Goal: Complete application form

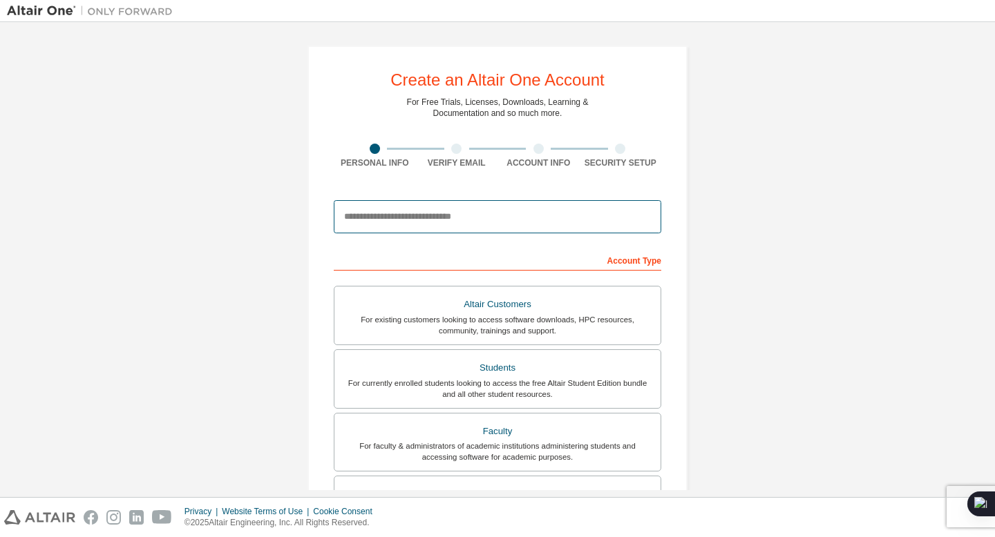
click at [384, 219] on input "email" at bounding box center [497, 216] width 327 height 33
type input "**********"
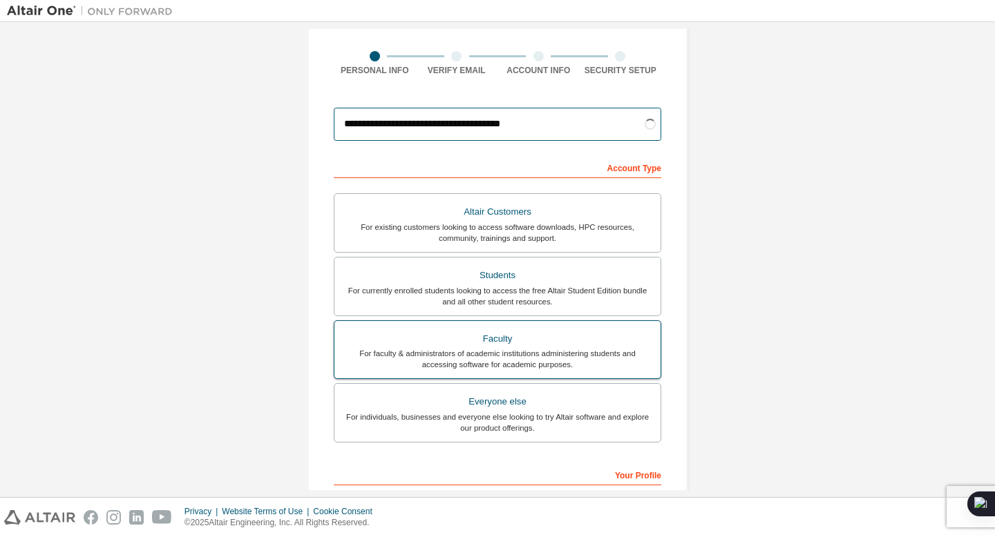
scroll to position [103, 0]
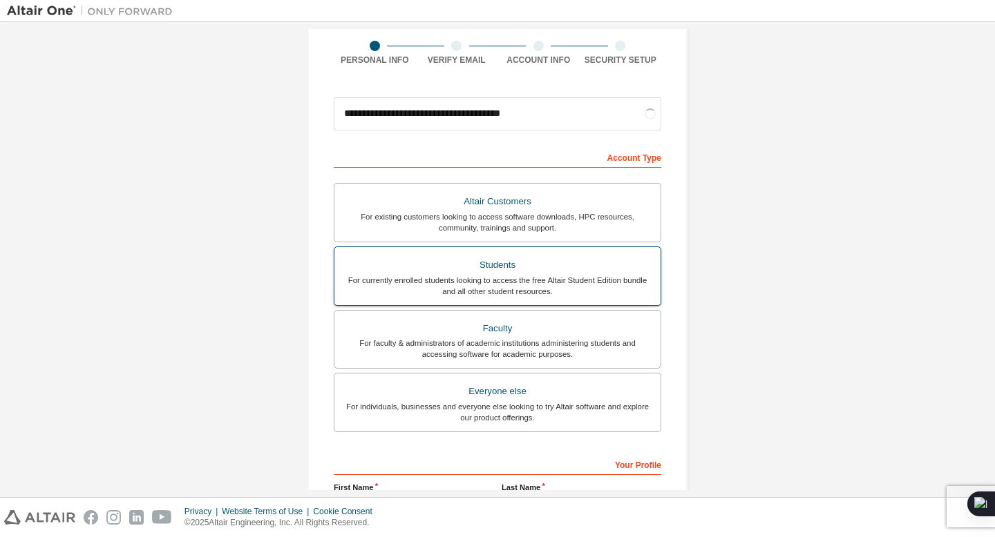
click at [479, 276] on div "For currently enrolled students looking to access the free Altair Student Editi…" at bounding box center [497, 286] width 309 height 22
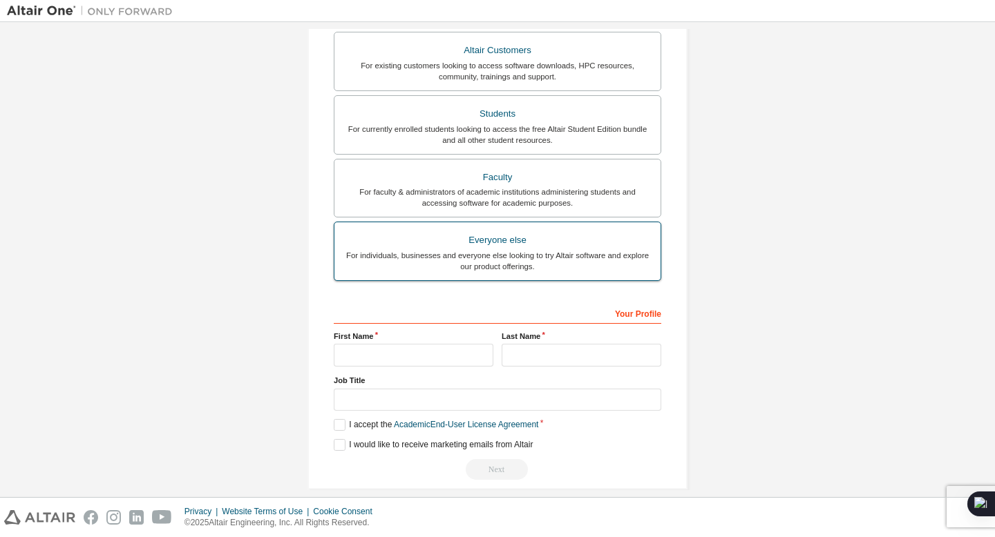
scroll to position [270, 0]
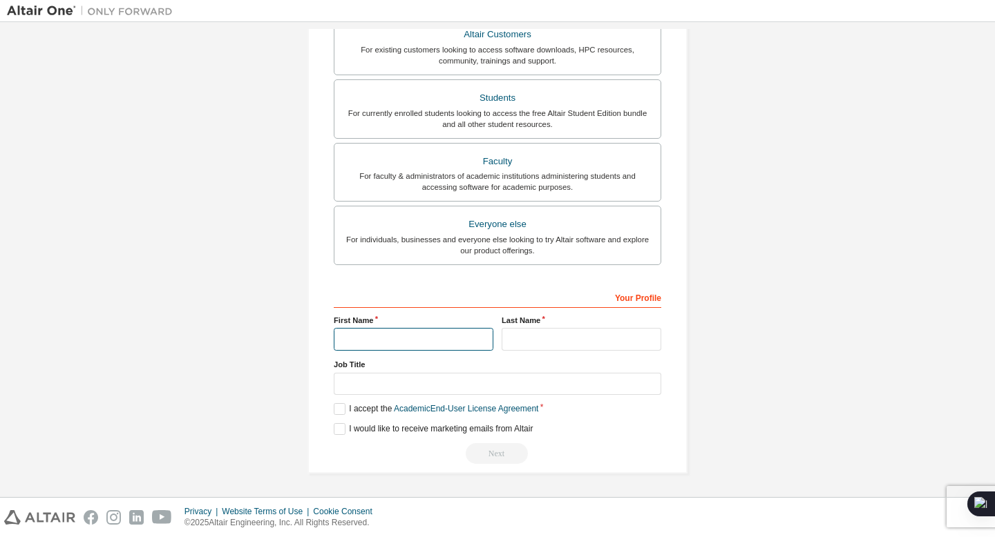
click at [397, 334] on input "text" at bounding box center [414, 339] width 160 height 23
type input "**********"
click at [537, 353] on div "**********" at bounding box center [497, 375] width 327 height 179
click at [537, 346] on input "text" at bounding box center [581, 339] width 160 height 23
type input "***"
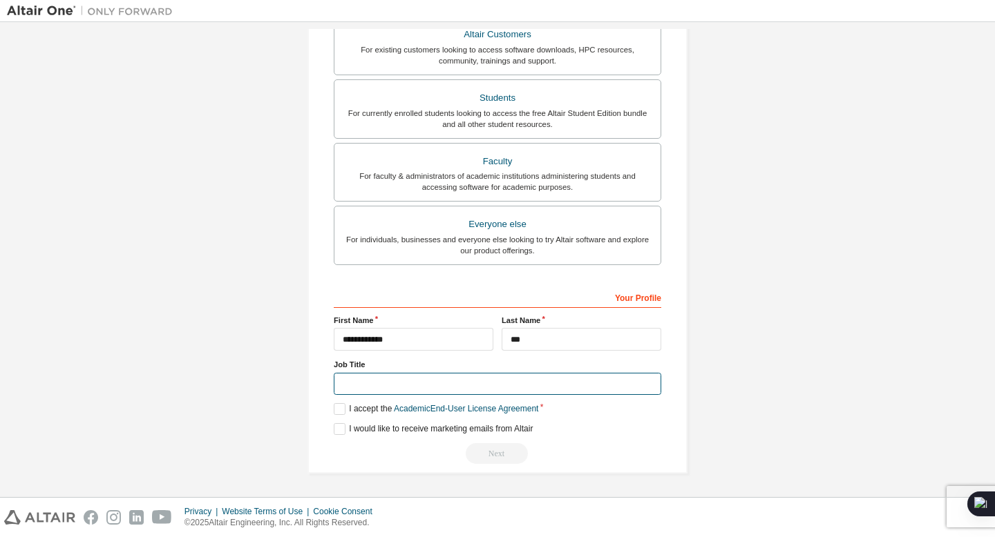
click at [501, 390] on input "text" at bounding box center [497, 384] width 327 height 23
type input "**********"
click at [334, 404] on label "I accept the Academic End-User License Agreement" at bounding box center [436, 409] width 204 height 12
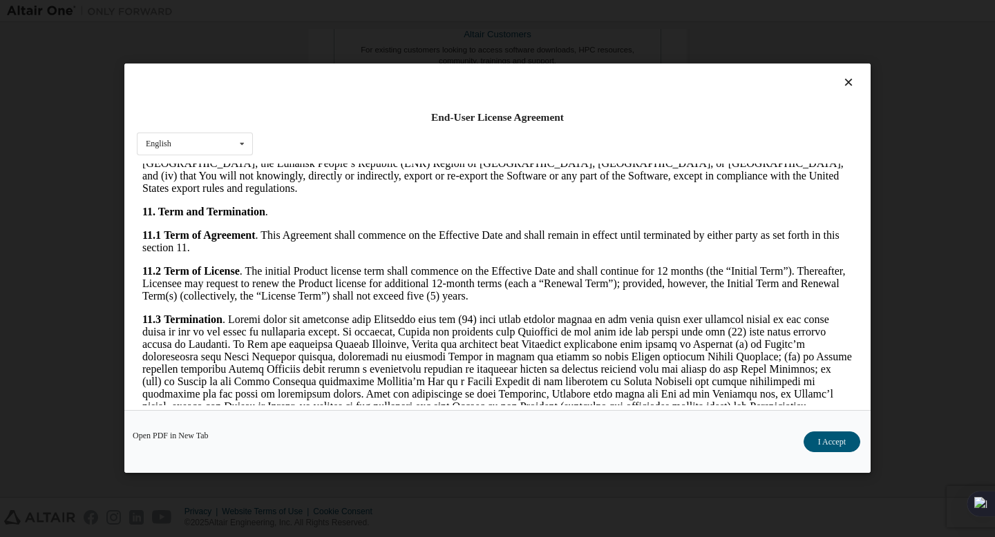
scroll to position [2278, 0]
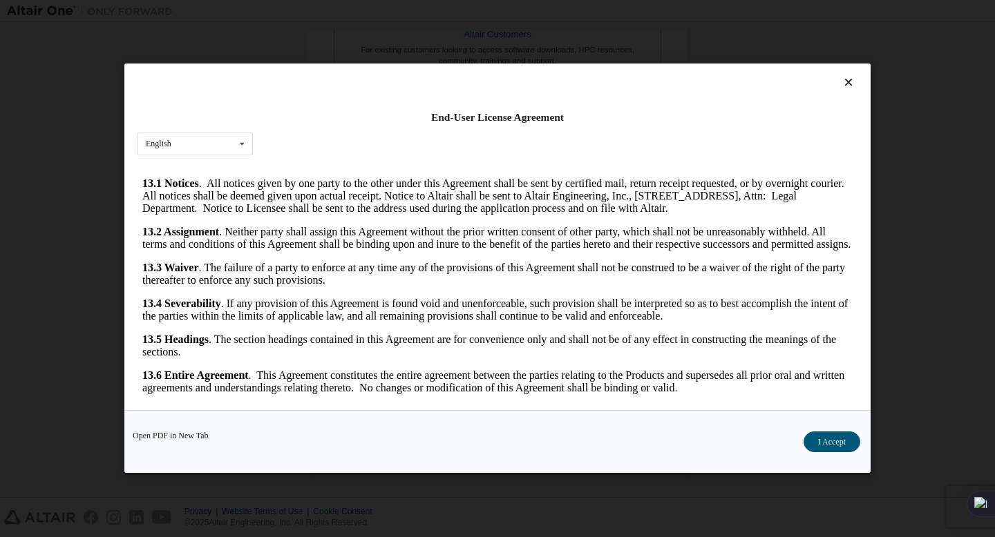
click at [809, 432] on button "I Accept" at bounding box center [831, 442] width 57 height 21
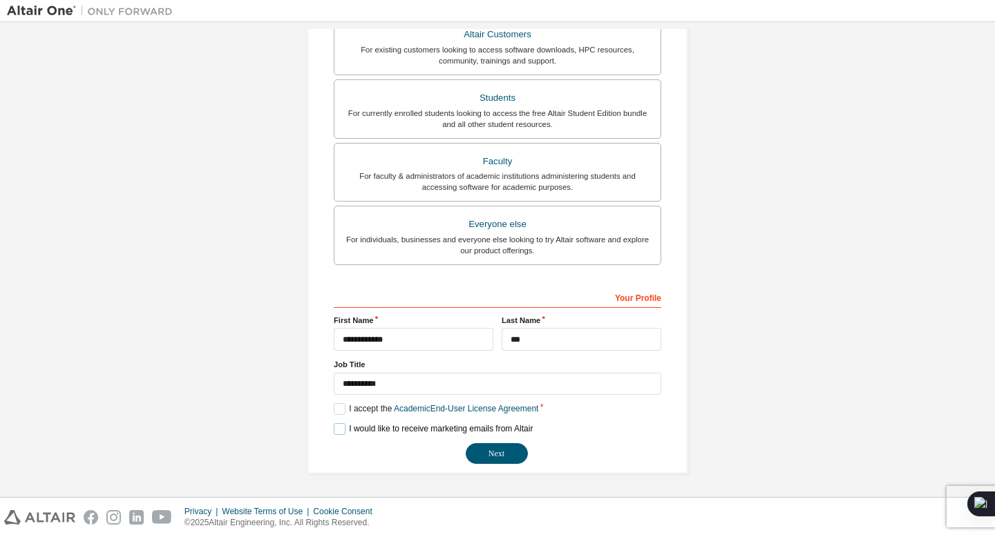
click at [340, 428] on label "I would like to receive marketing emails from Altair" at bounding box center [433, 429] width 199 height 12
click at [334, 430] on label "I would like to receive marketing emails from Altair" at bounding box center [433, 429] width 199 height 12
click at [349, 425] on label "I would like to receive marketing emails from Altair" at bounding box center [433, 429] width 199 height 12
click at [351, 426] on label "I would like to receive marketing emails from Altair" at bounding box center [433, 429] width 199 height 12
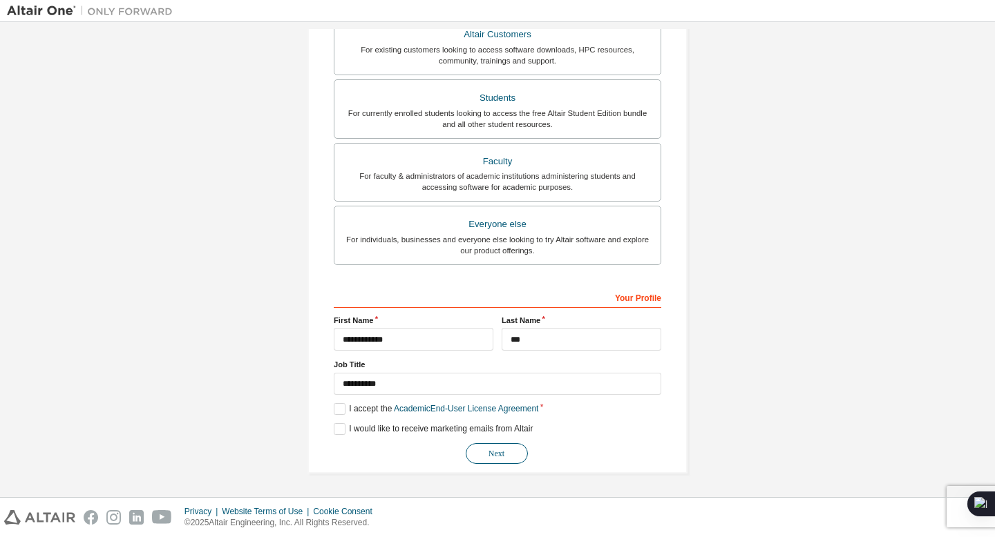
click at [503, 446] on button "Next" at bounding box center [497, 453] width 62 height 21
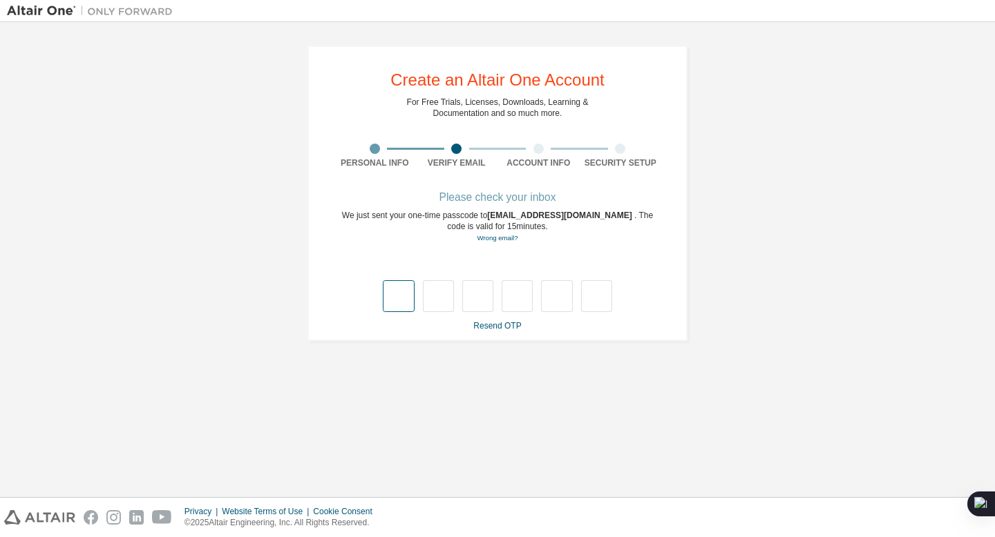
type input "*"
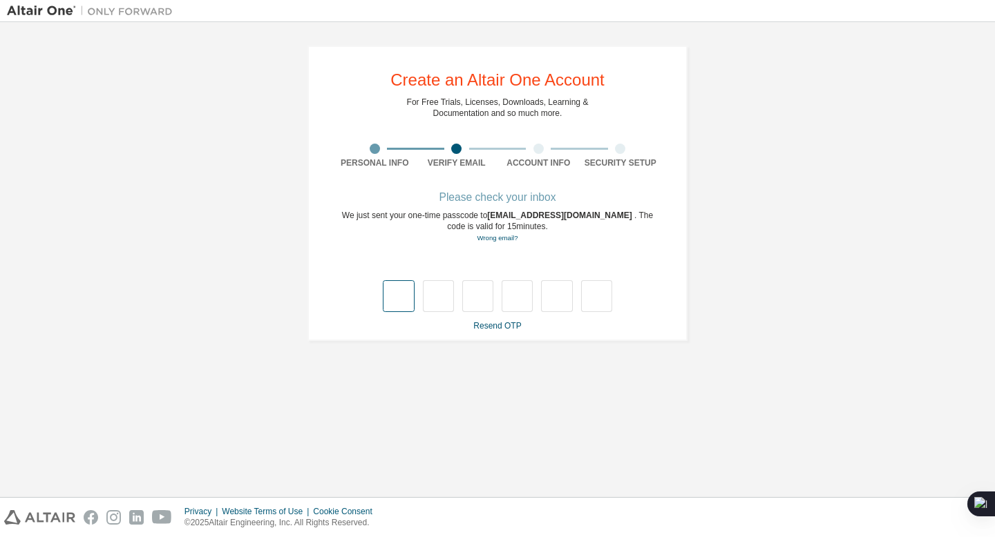
type input "*"
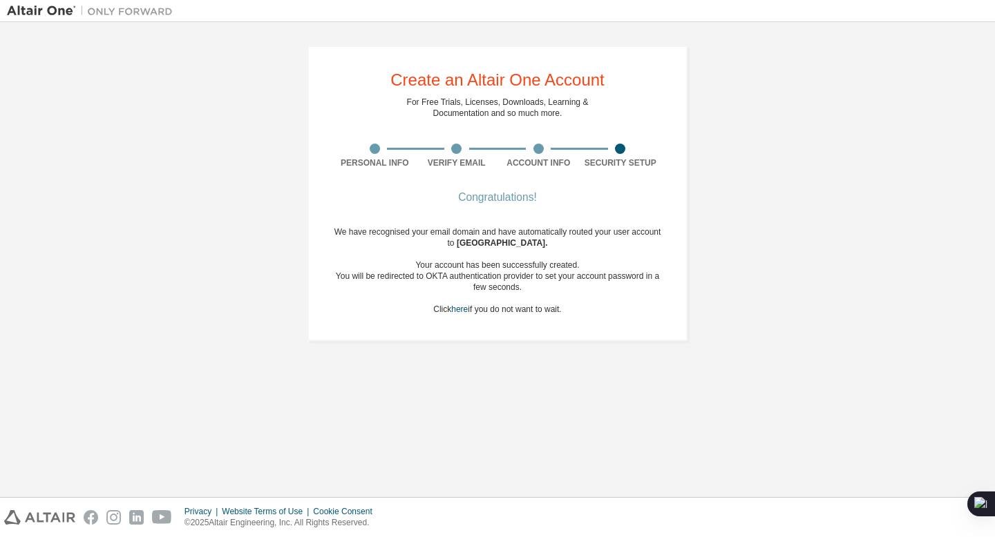
drag, startPoint x: 573, startPoint y: 243, endPoint x: 446, endPoint y: 243, distance: 127.1
click at [447, 243] on div "We have recognised your email domain and have automatically routed your user ac…" at bounding box center [497, 271] width 327 height 88
click at [446, 243] on div "We have recognised your email domain and have automatically routed your user ac…" at bounding box center [497, 271] width 327 height 88
drag, startPoint x: 450, startPoint y: 243, endPoint x: 568, endPoint y: 242, distance: 118.8
click at [568, 242] on div "We have recognised your email domain and have automatically routed your user ac…" at bounding box center [497, 271] width 327 height 88
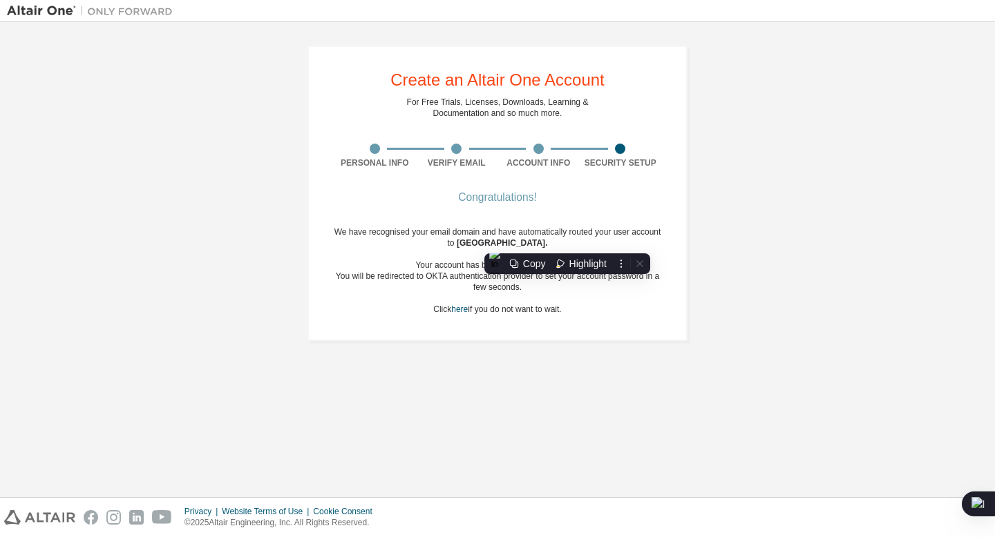
click at [548, 242] on span "[GEOGRAPHIC_DATA] ." at bounding box center [502, 243] width 91 height 10
